Goal: Information Seeking & Learning: Learn about a topic

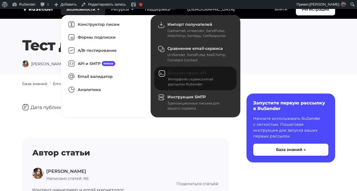
click at [181, 73] on span "Документация API" at bounding box center [187, 72] width 38 height 5
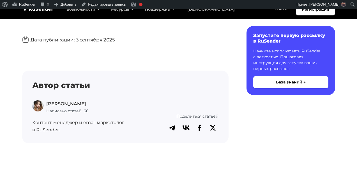
scroll to position [94, 0]
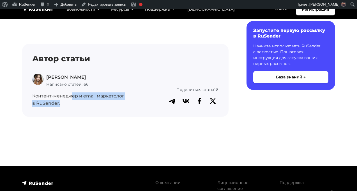
drag, startPoint x: 71, startPoint y: 95, endPoint x: 102, endPoint y: 114, distance: 36.3
click at [102, 114] on div "Автор статьи Дарья Л. Написано статей: 66 Контент-менеджер и email маркетолог в…" at bounding box center [125, 80] width 206 height 73
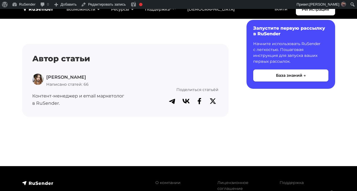
scroll to position [0, 0]
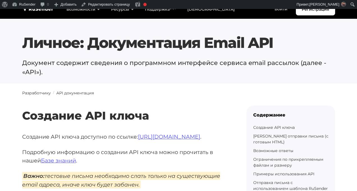
scroll to position [3, 0]
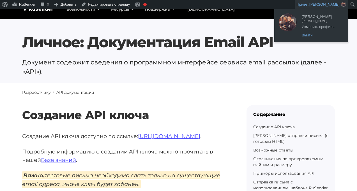
click at [304, 35] on link "Выйти" at bounding box center [321, 35] width 45 height 7
